Goal: Communication & Community: Share content

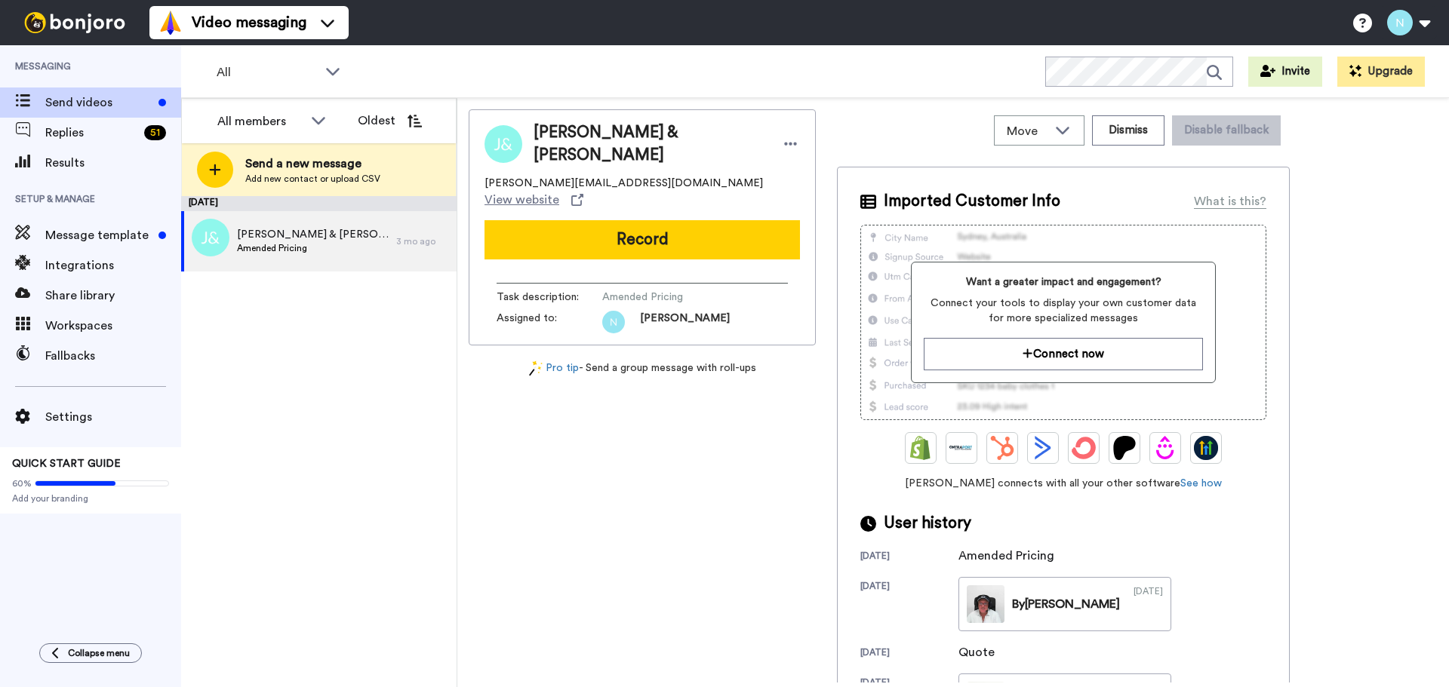
click at [288, 162] on span "Send a new message" at bounding box center [312, 164] width 135 height 18
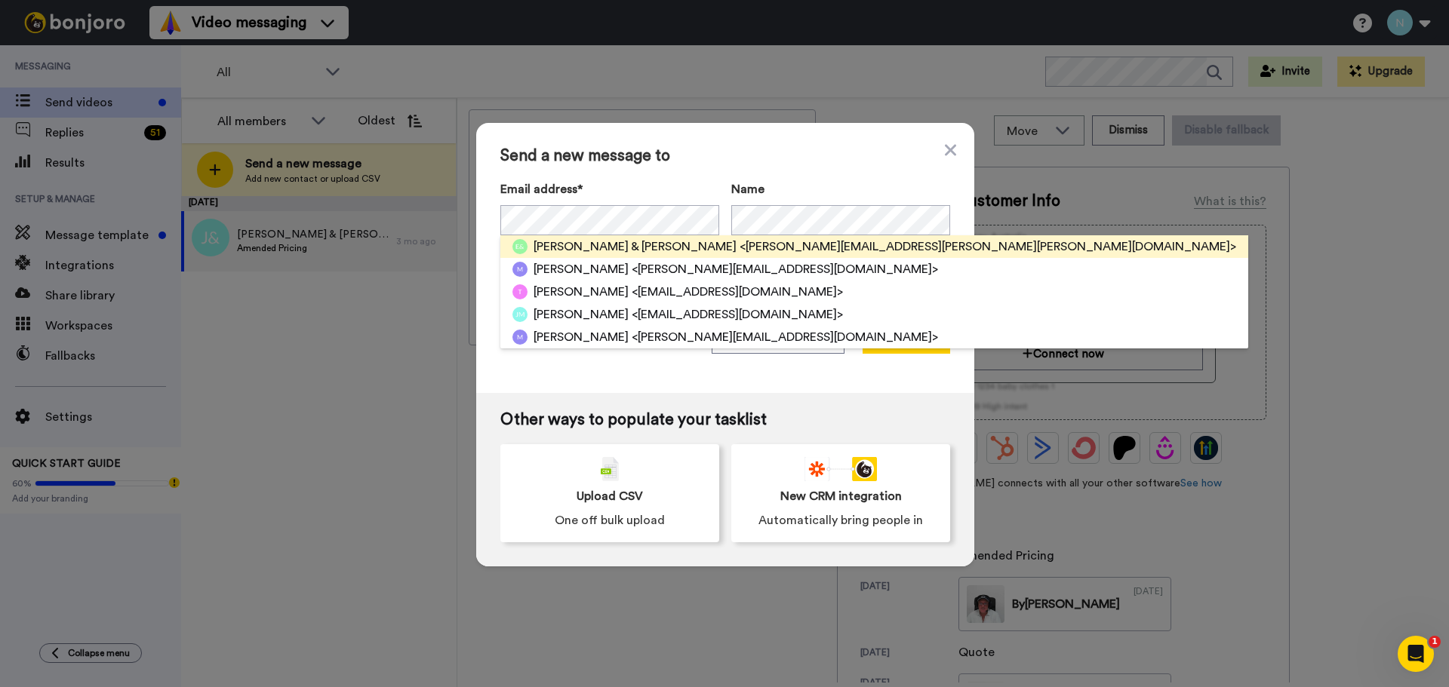
click at [740, 245] on span "<[PERSON_NAME][EMAIL_ADDRESS][PERSON_NAME][PERSON_NAME][DOMAIN_NAME]>" at bounding box center [988, 247] width 497 height 18
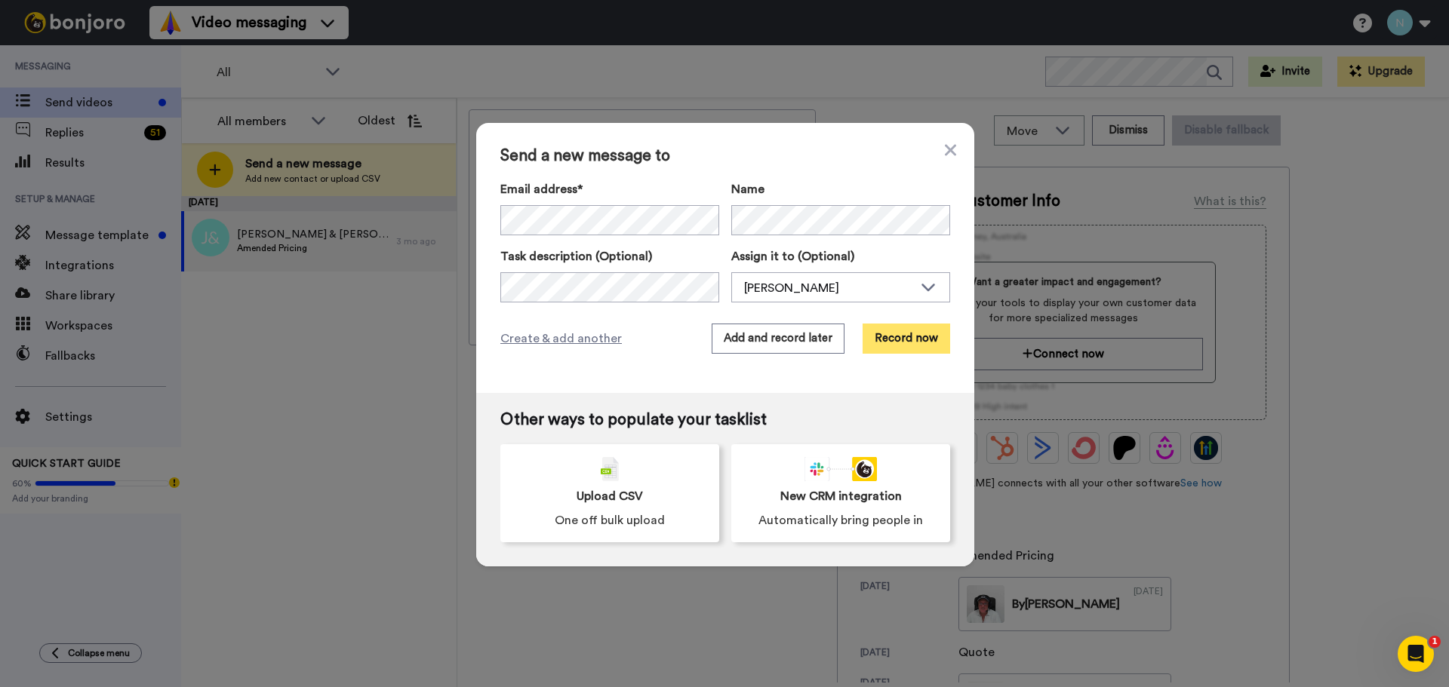
click at [887, 337] on button "Record now" at bounding box center [907, 339] width 88 height 30
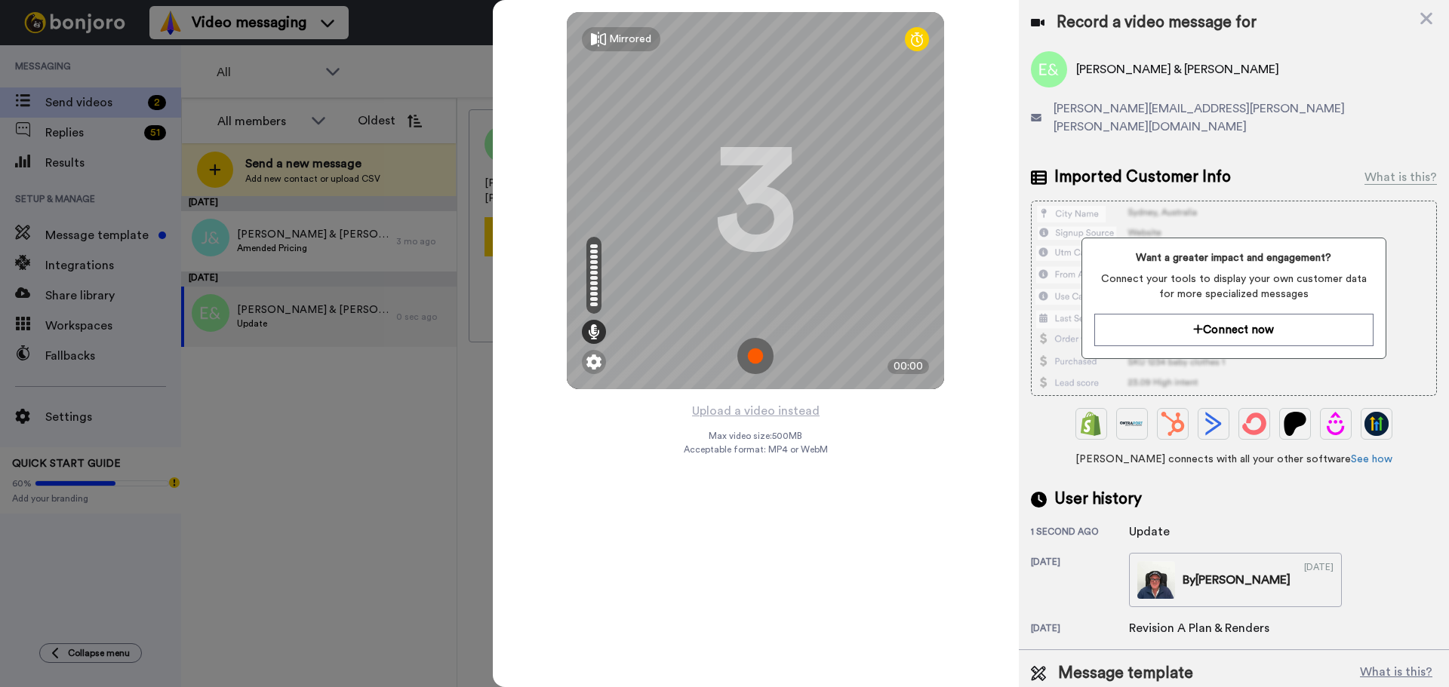
click at [755, 351] on img at bounding box center [755, 356] width 36 height 36
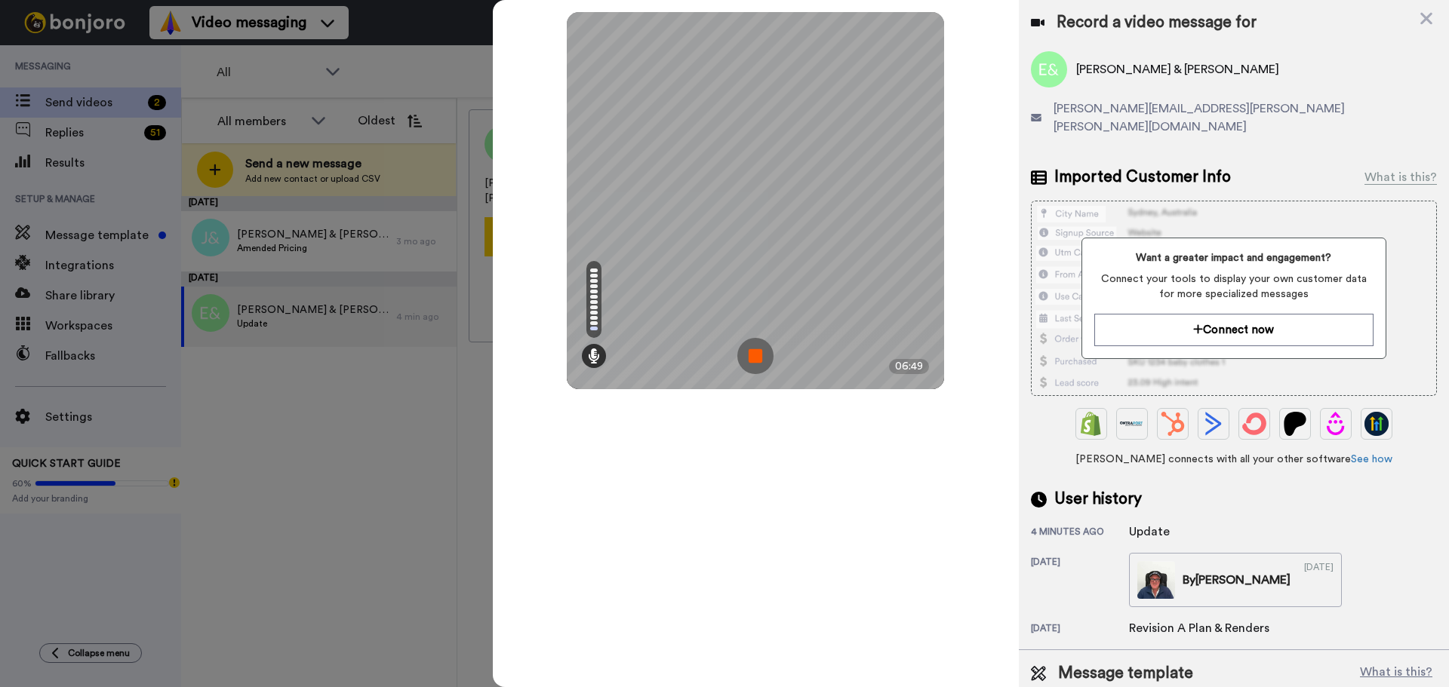
click at [755, 353] on img at bounding box center [755, 356] width 36 height 36
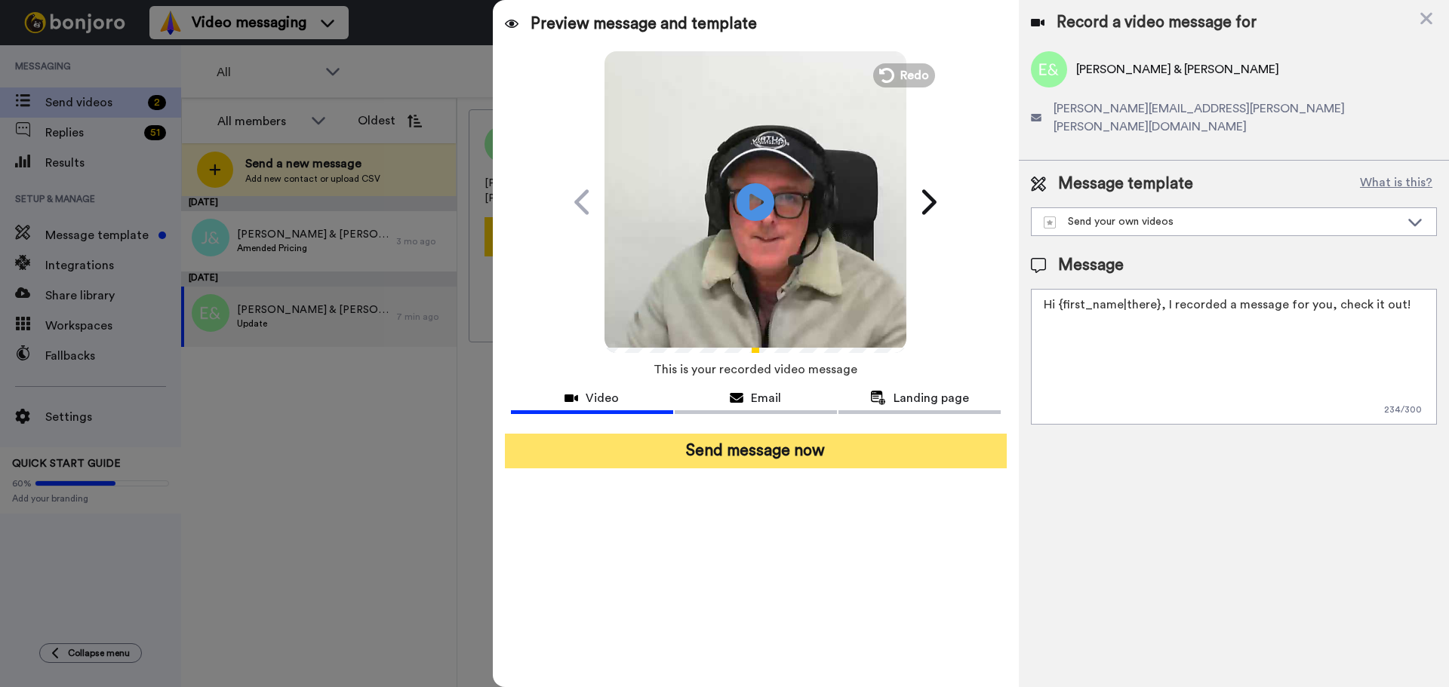
click at [749, 451] on button "Send message now" at bounding box center [756, 451] width 502 height 35
